Goal: Transaction & Acquisition: Purchase product/service

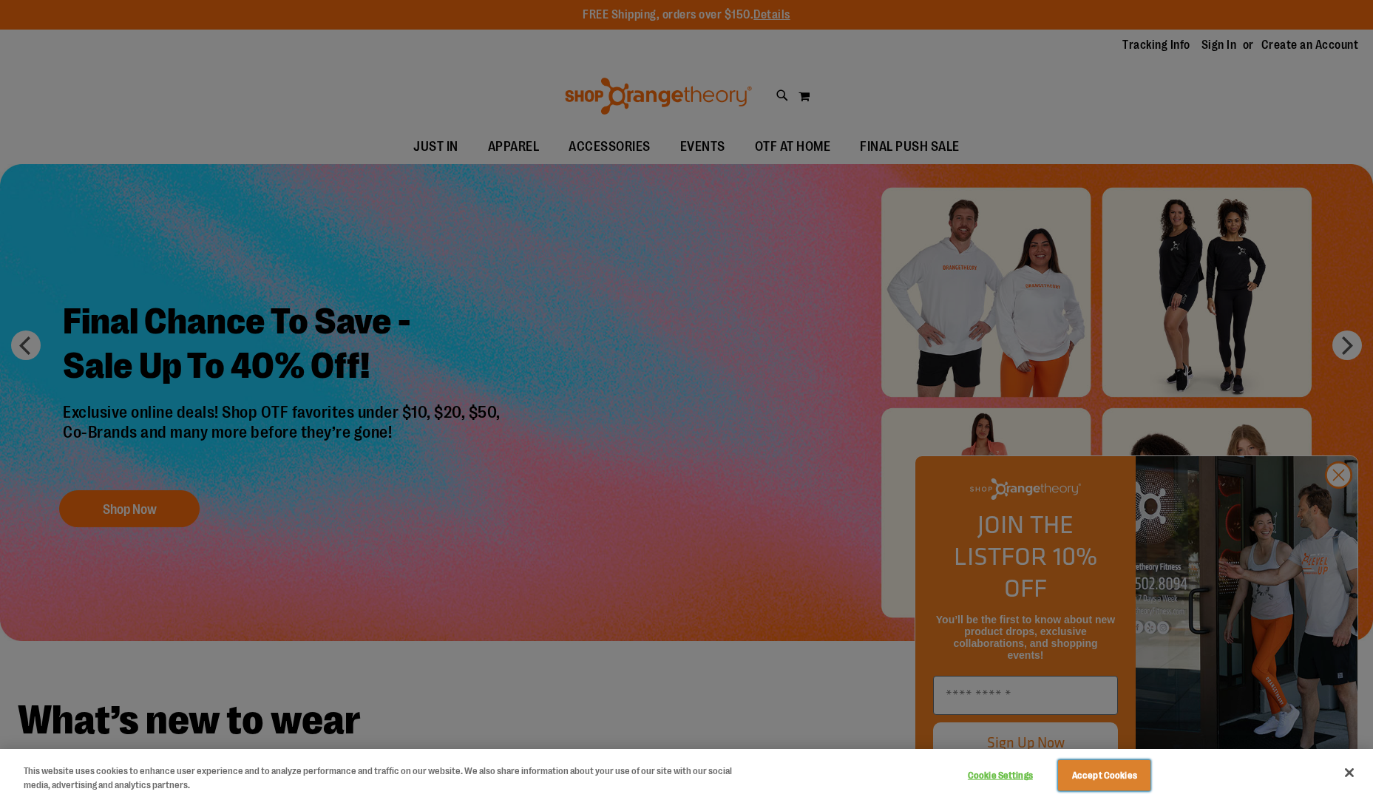
click at [1135, 770] on button "Accept Cookies" at bounding box center [1104, 775] width 92 height 31
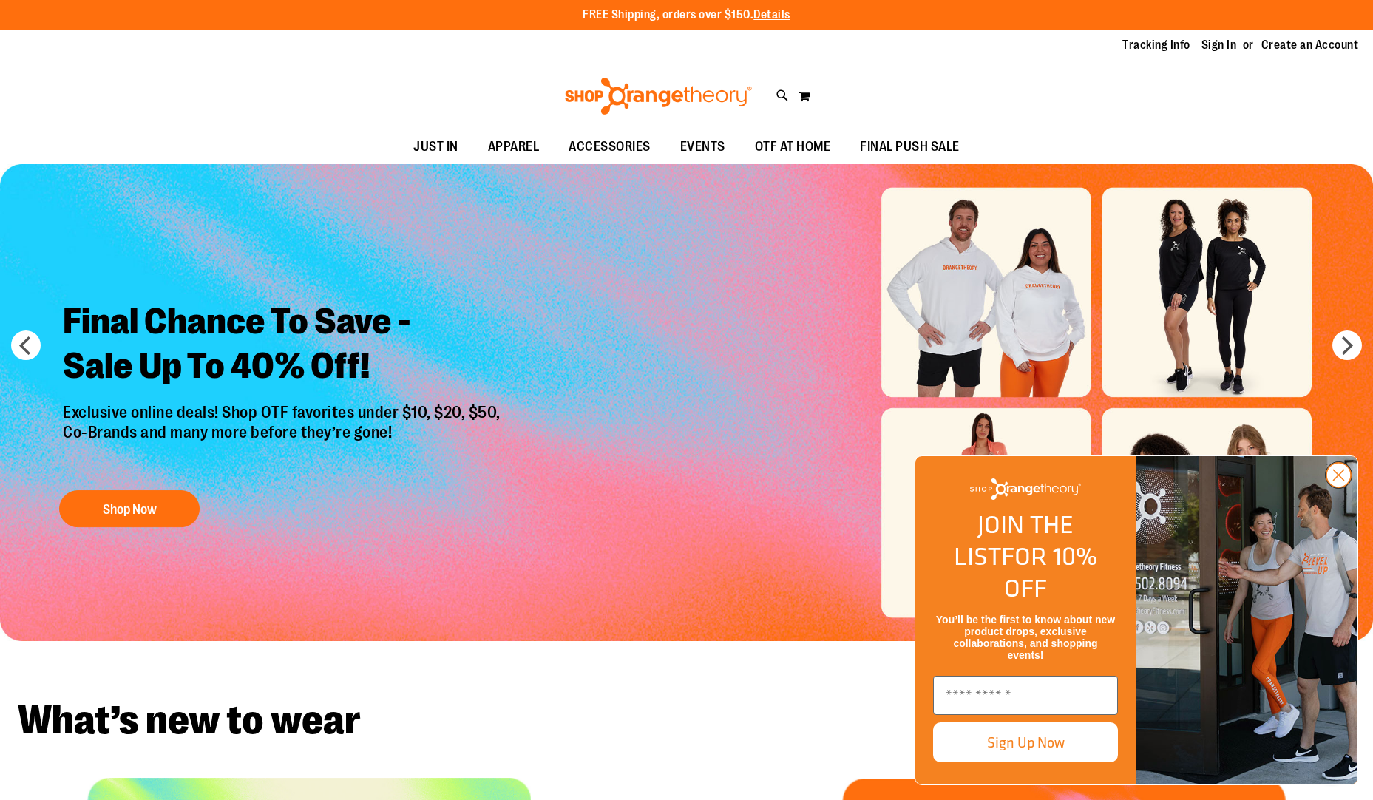
click at [1335, 481] on icon "Close dialog" at bounding box center [1339, 475] width 10 height 10
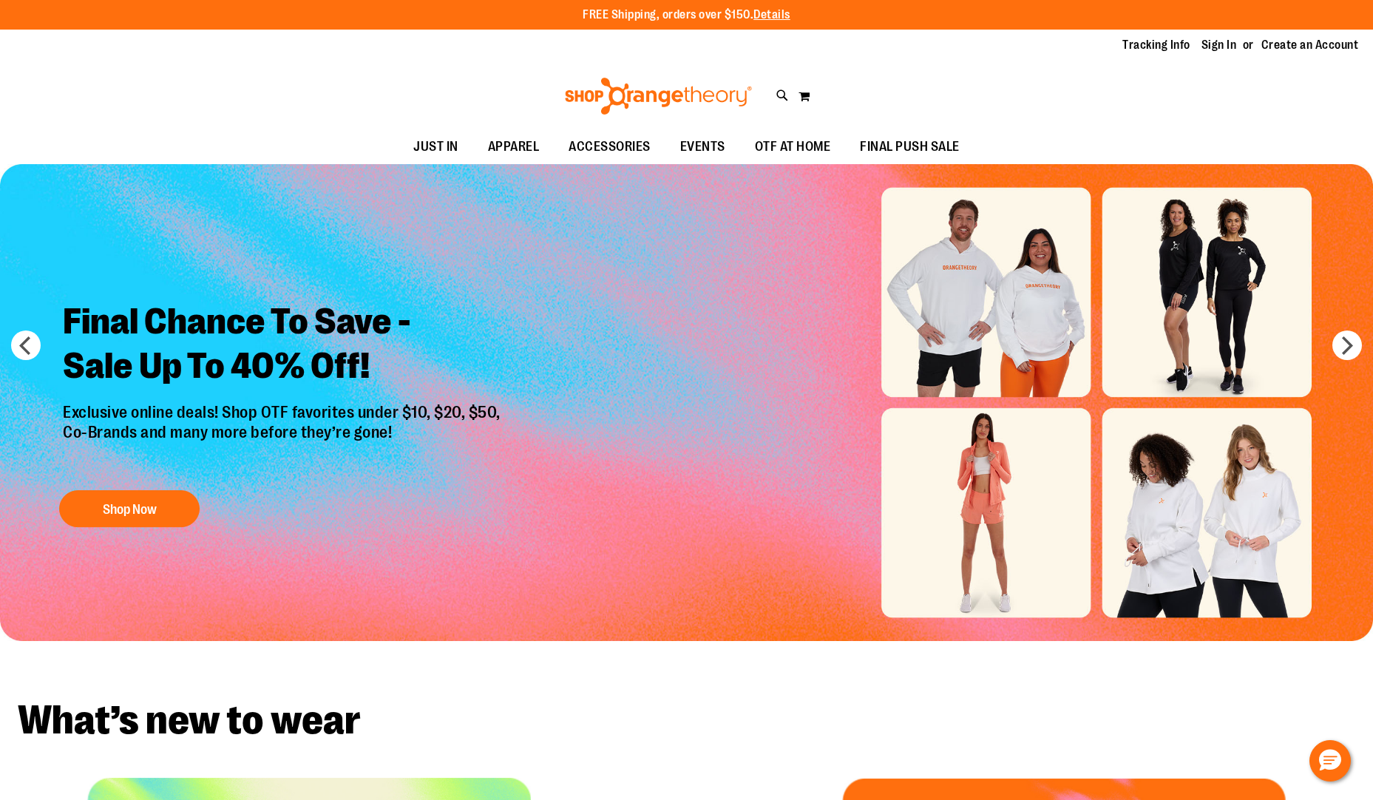
click at [625, 528] on img "Slide 1 of 6" at bounding box center [686, 402] width 1373 height 477
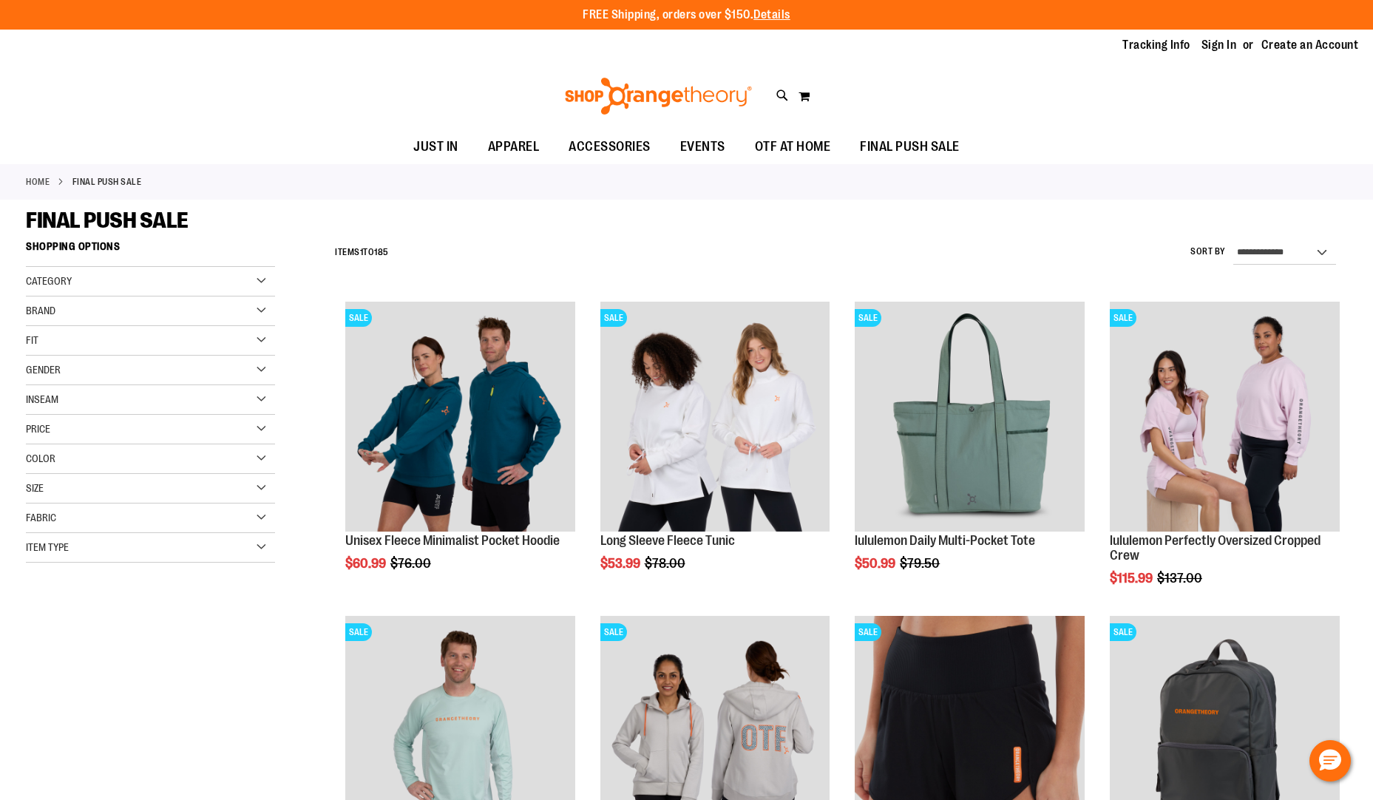
click at [237, 712] on div "**********" at bounding box center [686, 779] width 1321 height 1091
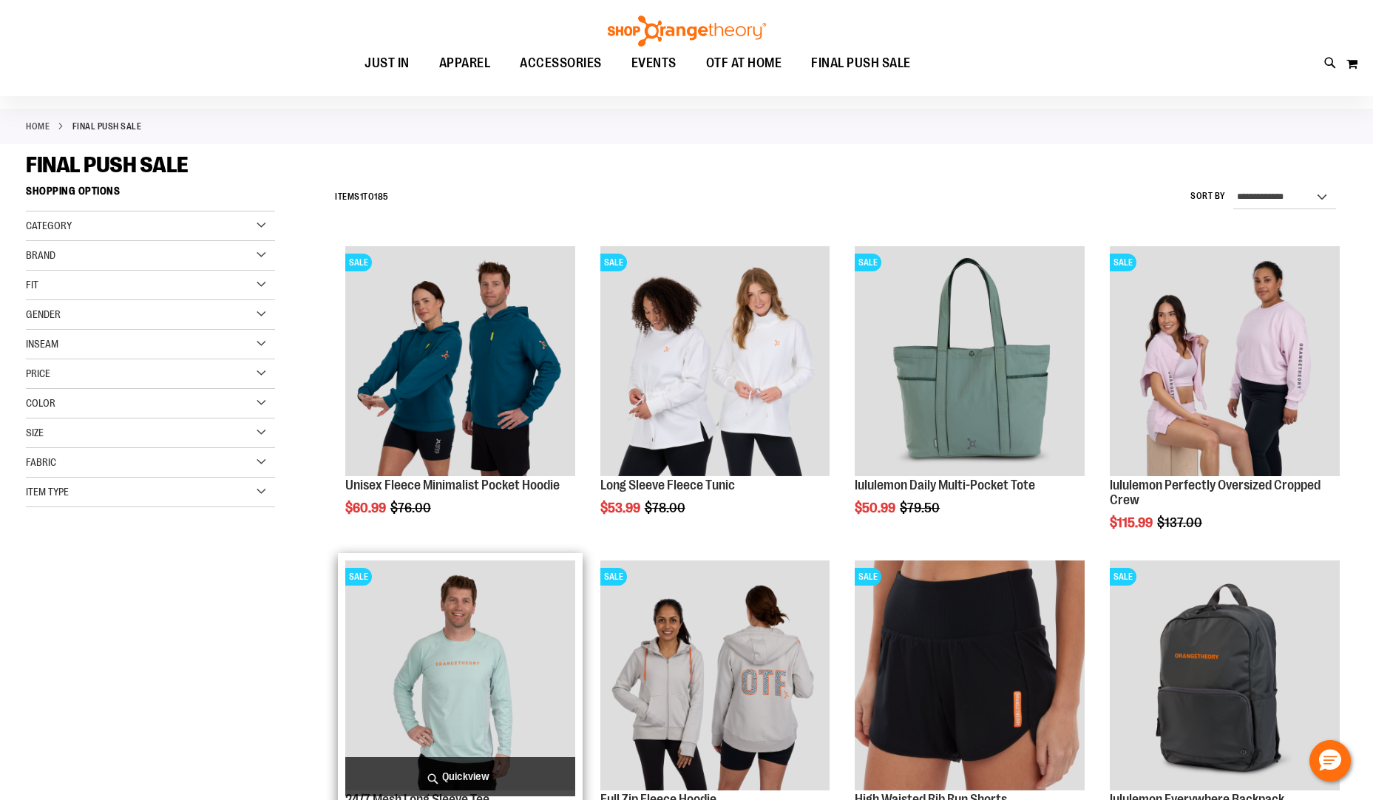
scroll to position [223, 0]
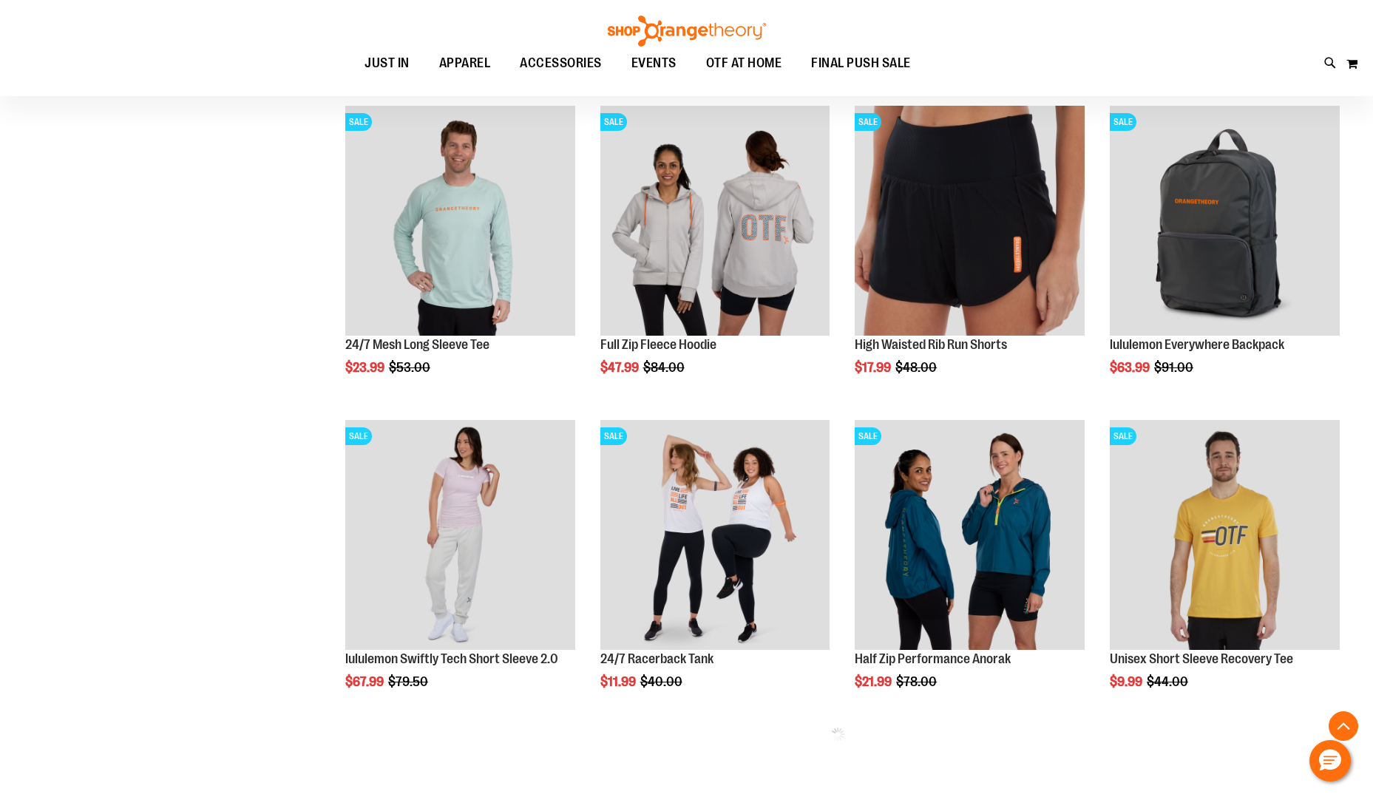
scroll to position [518, 0]
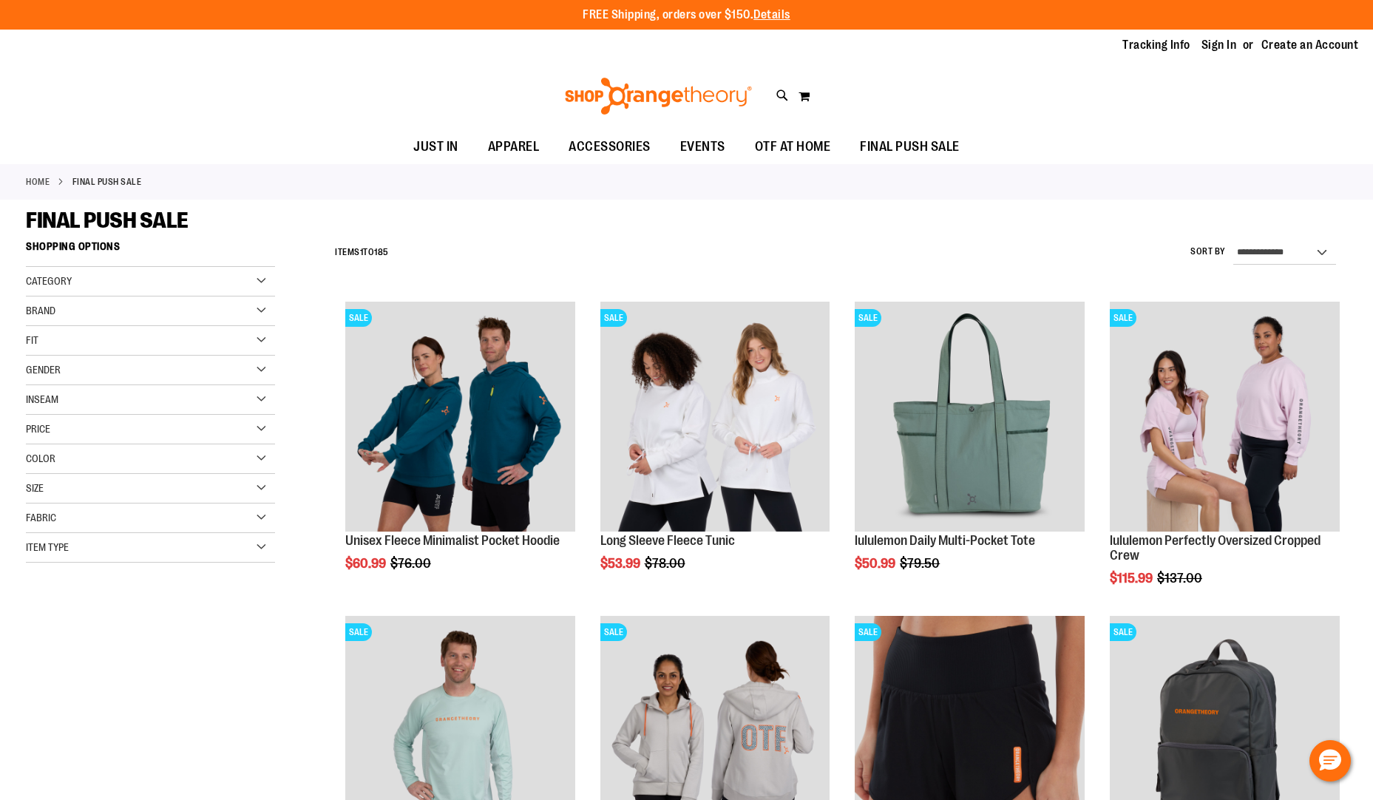
click at [1138, 135] on ul "JUST IN JUST IN Balanced Basics New for Women New for Men New Accessories New B…" at bounding box center [686, 147] width 1373 height 34
